Goal: Communication & Community: Answer question/provide support

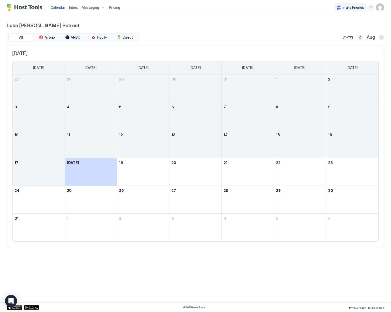
click at [156, 33] on div "All Airbnb VRBO Houfy Direct [DATE] Aug" at bounding box center [195, 38] width 377 height 10
click at [65, 7] on div "Calendar" at bounding box center [58, 7] width 19 height 9
click at [69, 7] on span "Inbox" at bounding box center [73, 7] width 9 height 4
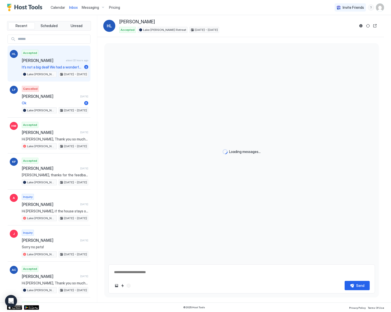
scroll to position [705, 0]
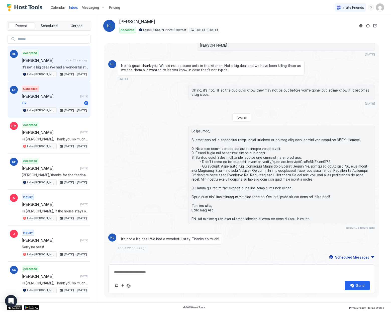
click at [51, 94] on span "[PERSON_NAME]" at bounding box center [50, 96] width 56 height 5
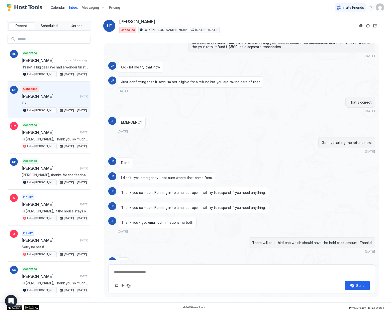
type textarea "*"
